Goal: Information Seeking & Learning: Check status

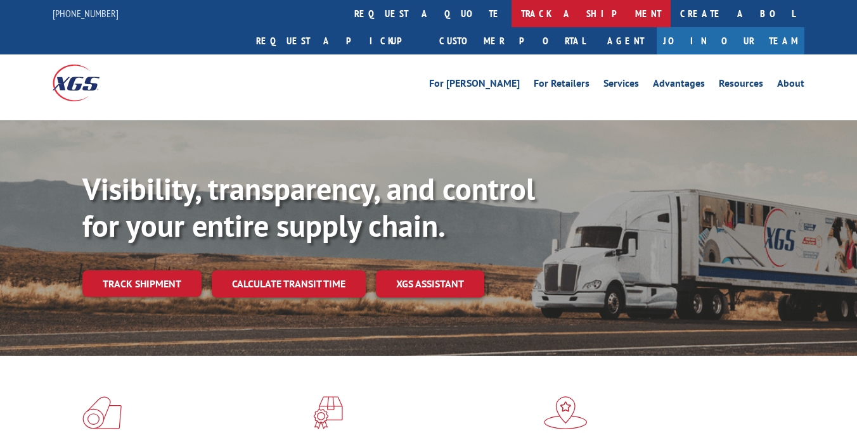
click at [511, 20] on link "track a shipment" at bounding box center [590, 13] width 159 height 27
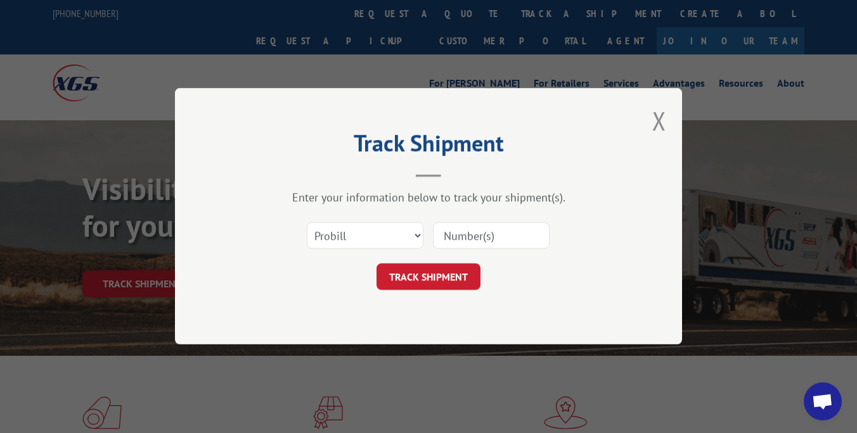
click at [452, 241] on input at bounding box center [491, 236] width 117 height 27
paste input "54400921"
type input "54400921"
click at [438, 279] on button "TRACK SHIPMENT" at bounding box center [428, 277] width 104 height 27
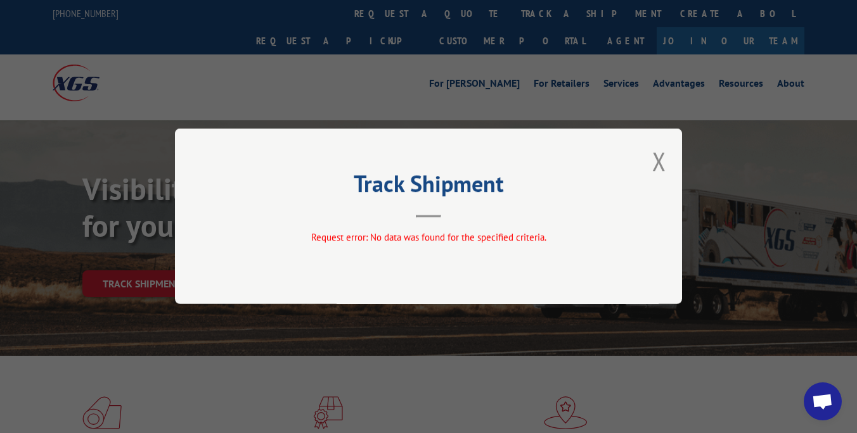
click at [671, 156] on div "Track Shipment Request error: No data was found for the specified criteria." at bounding box center [428, 217] width 507 height 176
click at [665, 157] on button "Close modal" at bounding box center [659, 161] width 14 height 34
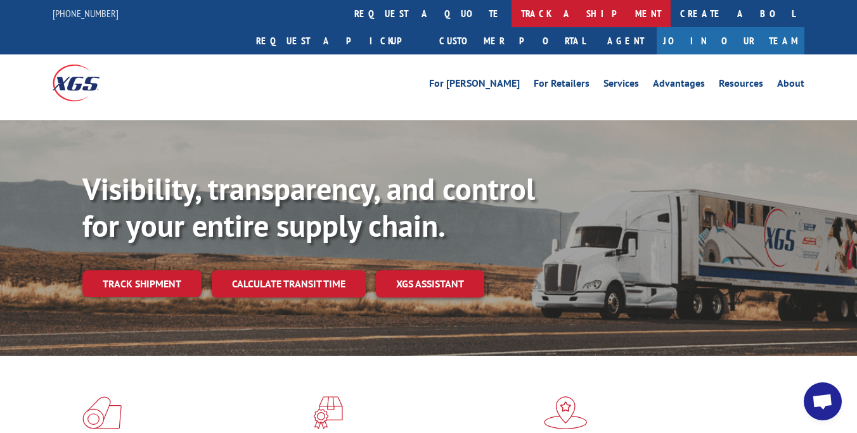
click at [511, 18] on link "track a shipment" at bounding box center [590, 13] width 159 height 27
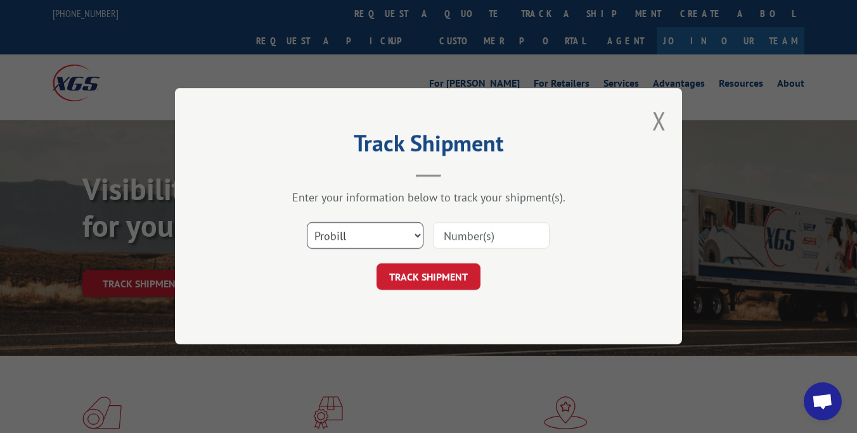
click at [376, 247] on select "Select category... Probill BOL PO" at bounding box center [365, 236] width 117 height 27
select select "bol"
click at [307, 223] on select "Select category... Probill BOL PO" at bounding box center [365, 236] width 117 height 27
click at [463, 231] on input at bounding box center [491, 236] width 117 height 27
paste input "54400921"
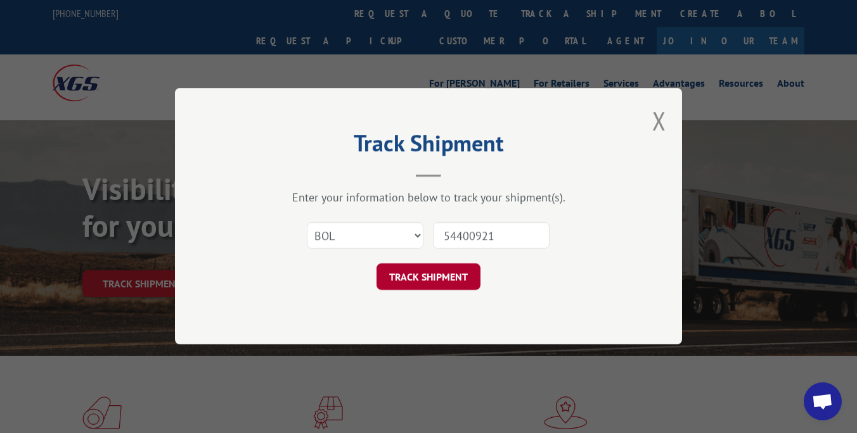
type input "54400921"
click at [446, 283] on button "TRACK SHIPMENT" at bounding box center [428, 277] width 104 height 27
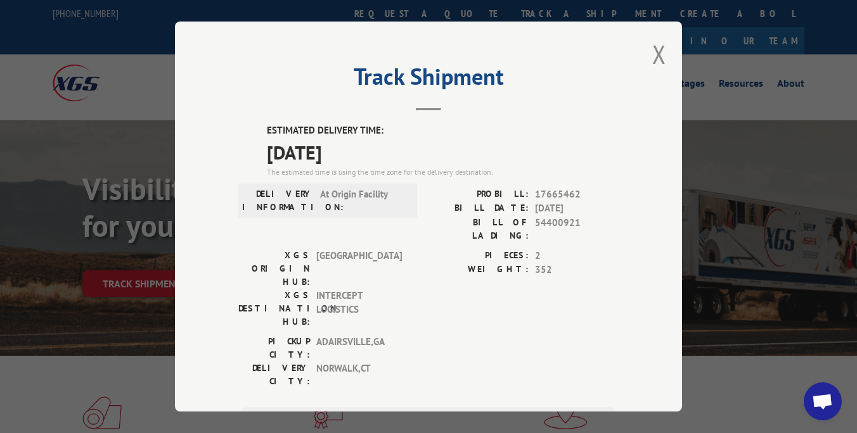
click at [77, 232] on div "Track Shipment ESTIMATED DELIVERY TIME: [DATE] The estimated time is using the …" at bounding box center [428, 216] width 857 height 433
click at [653, 48] on button "Close modal" at bounding box center [659, 54] width 14 height 34
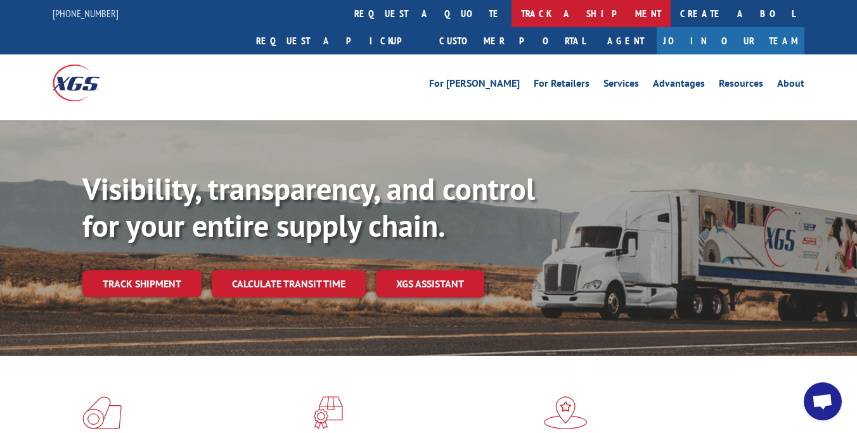
click at [511, 15] on link "track a shipment" at bounding box center [590, 13] width 159 height 27
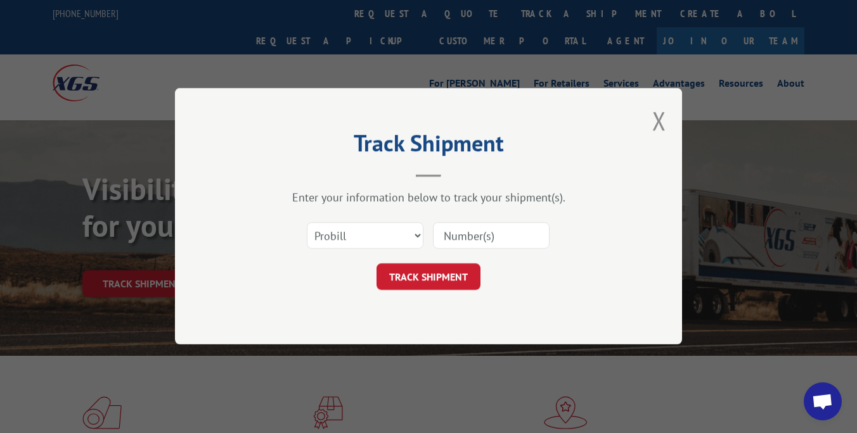
click at [468, 250] on div at bounding box center [491, 236] width 117 height 29
click at [484, 240] on input at bounding box center [491, 236] width 117 height 27
click at [383, 234] on select "Select category... Probill BOL PO" at bounding box center [365, 236] width 117 height 27
select select "bol"
click at [307, 223] on select "Select category... Probill BOL PO" at bounding box center [365, 236] width 117 height 27
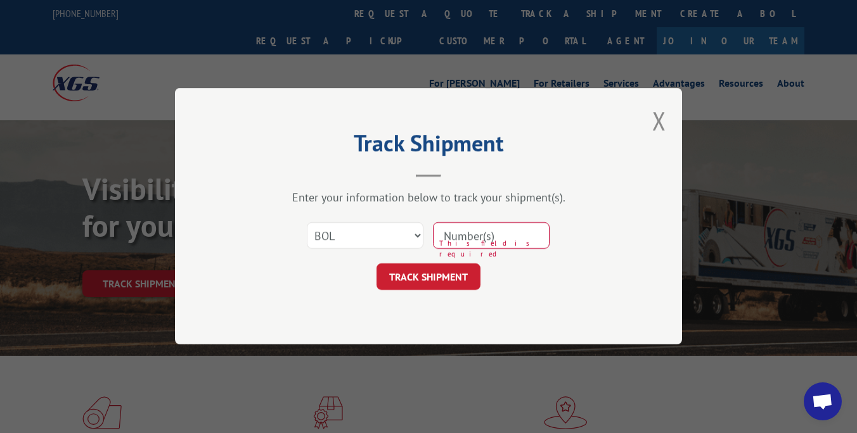
click at [482, 240] on input at bounding box center [491, 236] width 117 height 27
paste input "54400921"
type input "54400921"
